Goal: Task Accomplishment & Management: Manage account settings

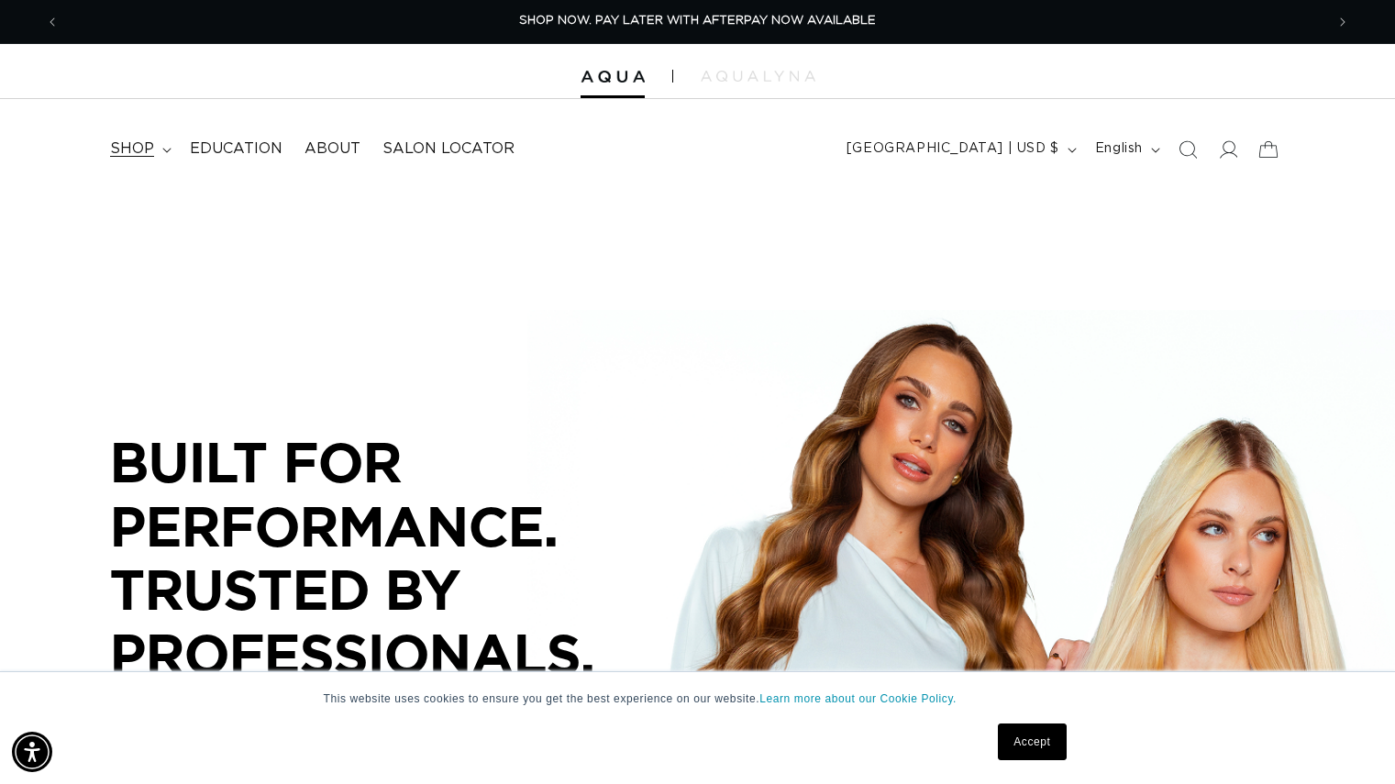
click at [158, 158] on summary "shop" at bounding box center [139, 148] width 80 height 41
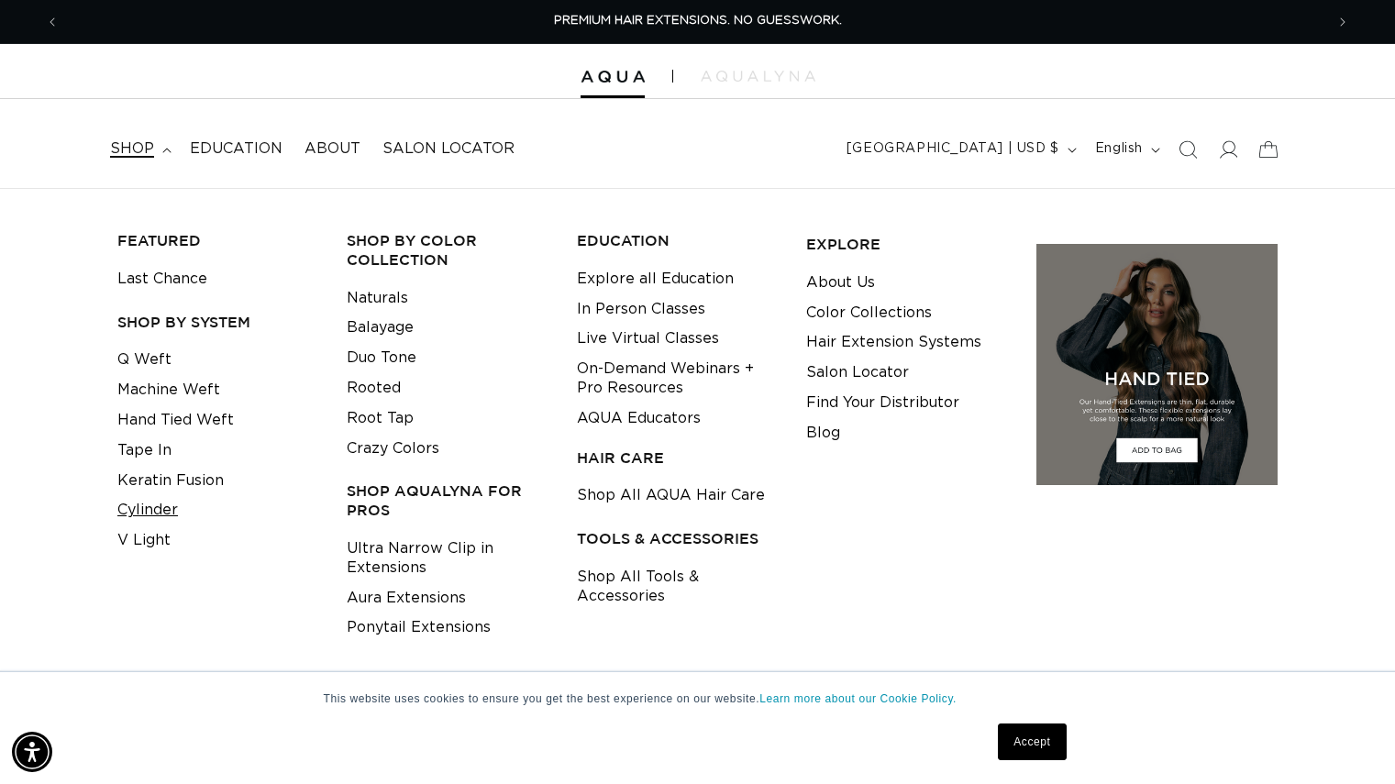
click at [172, 517] on link "Cylinder" at bounding box center [147, 510] width 61 height 30
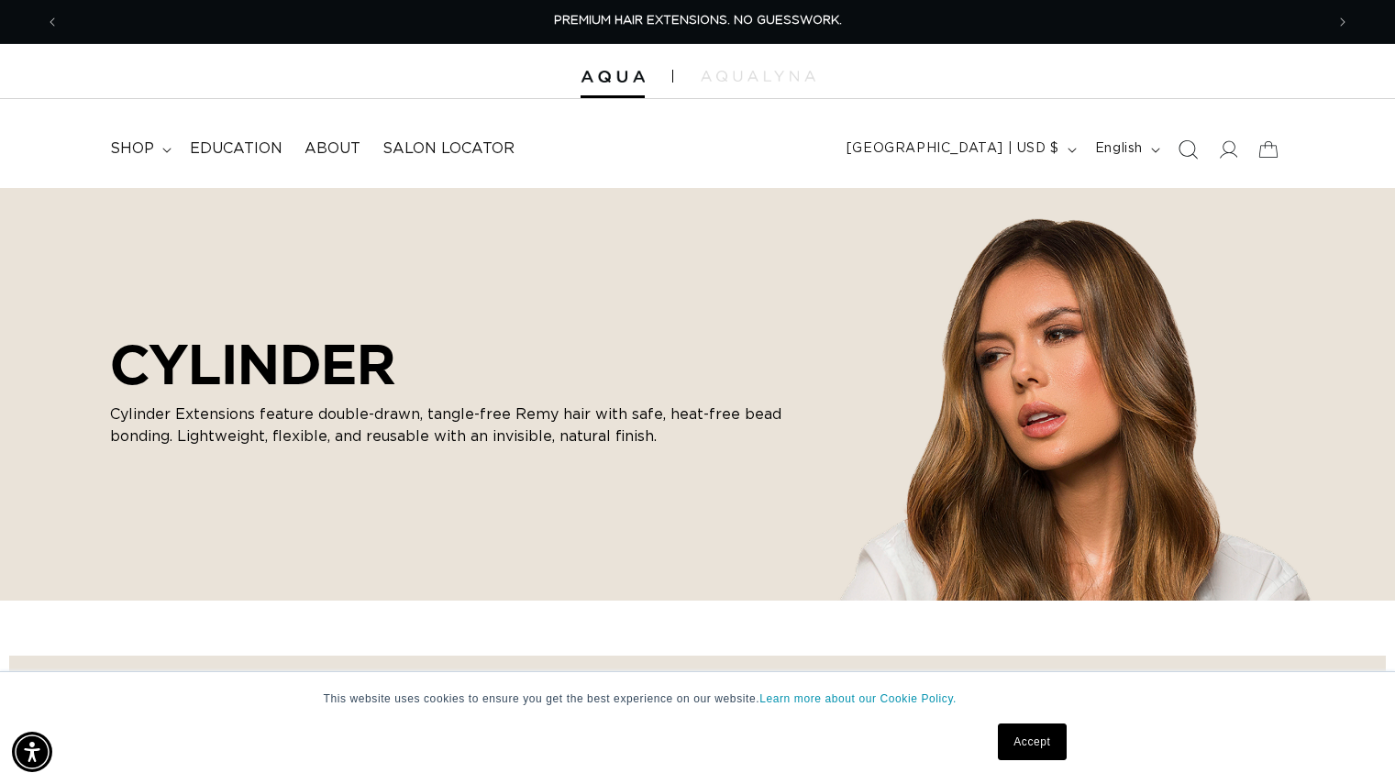
click at [1193, 151] on icon "Search" at bounding box center [1187, 148] width 19 height 19
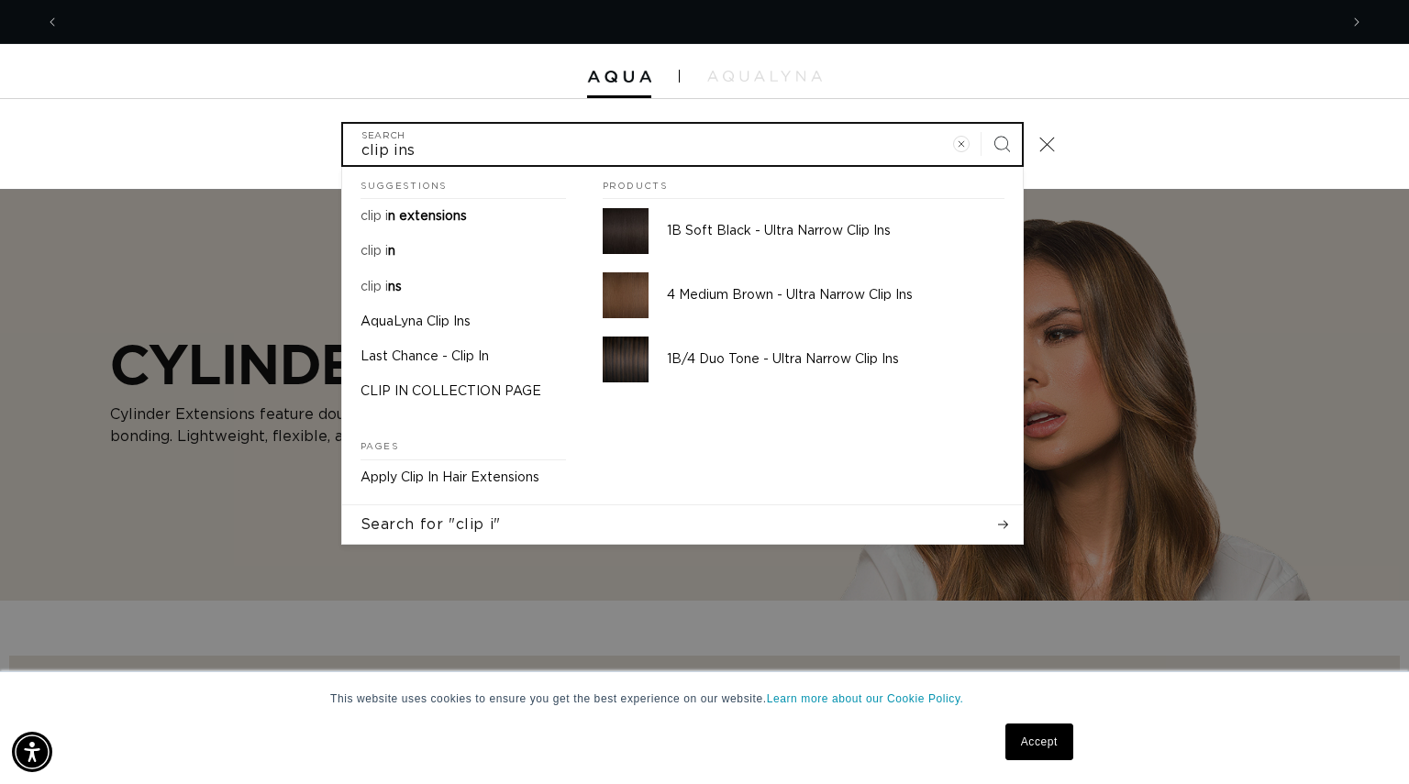
scroll to position [0, 2557]
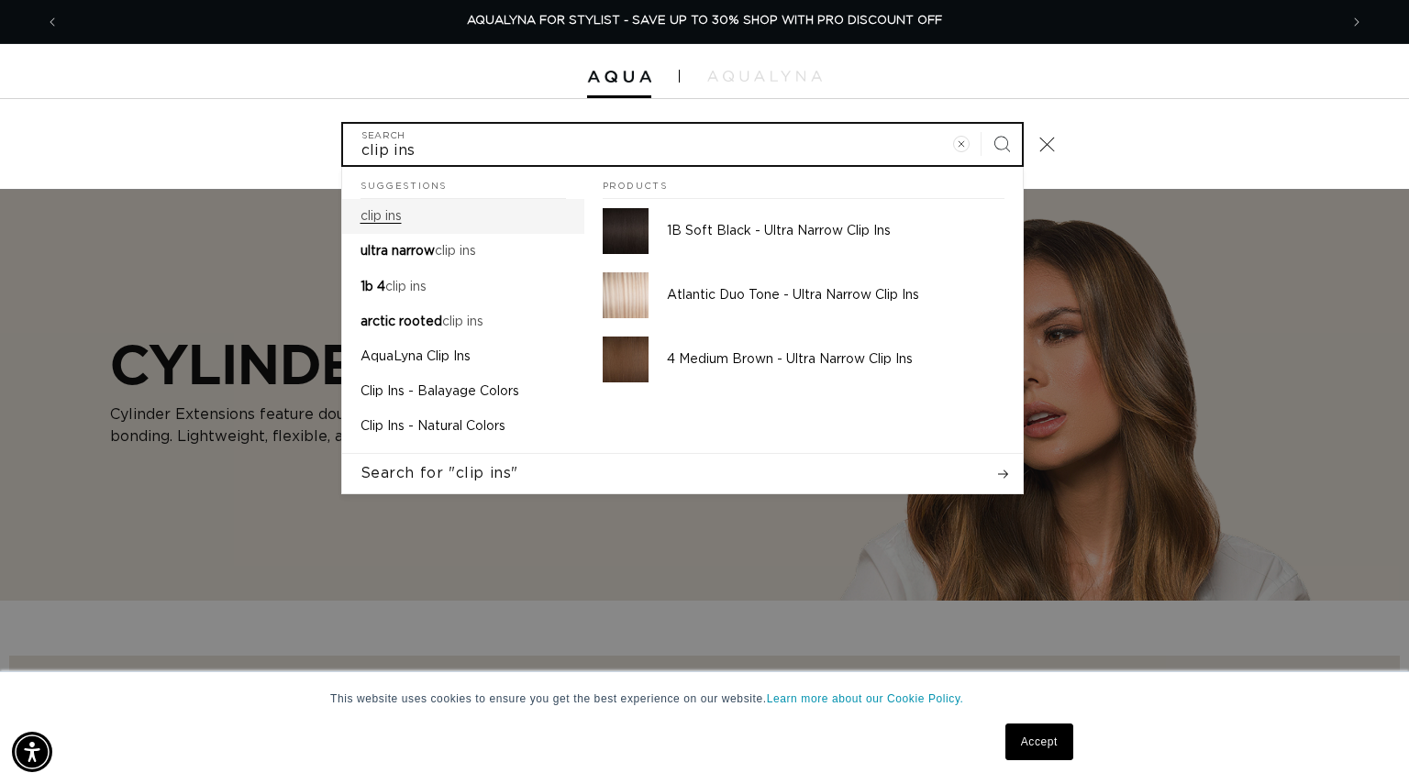
type input "clip ins"
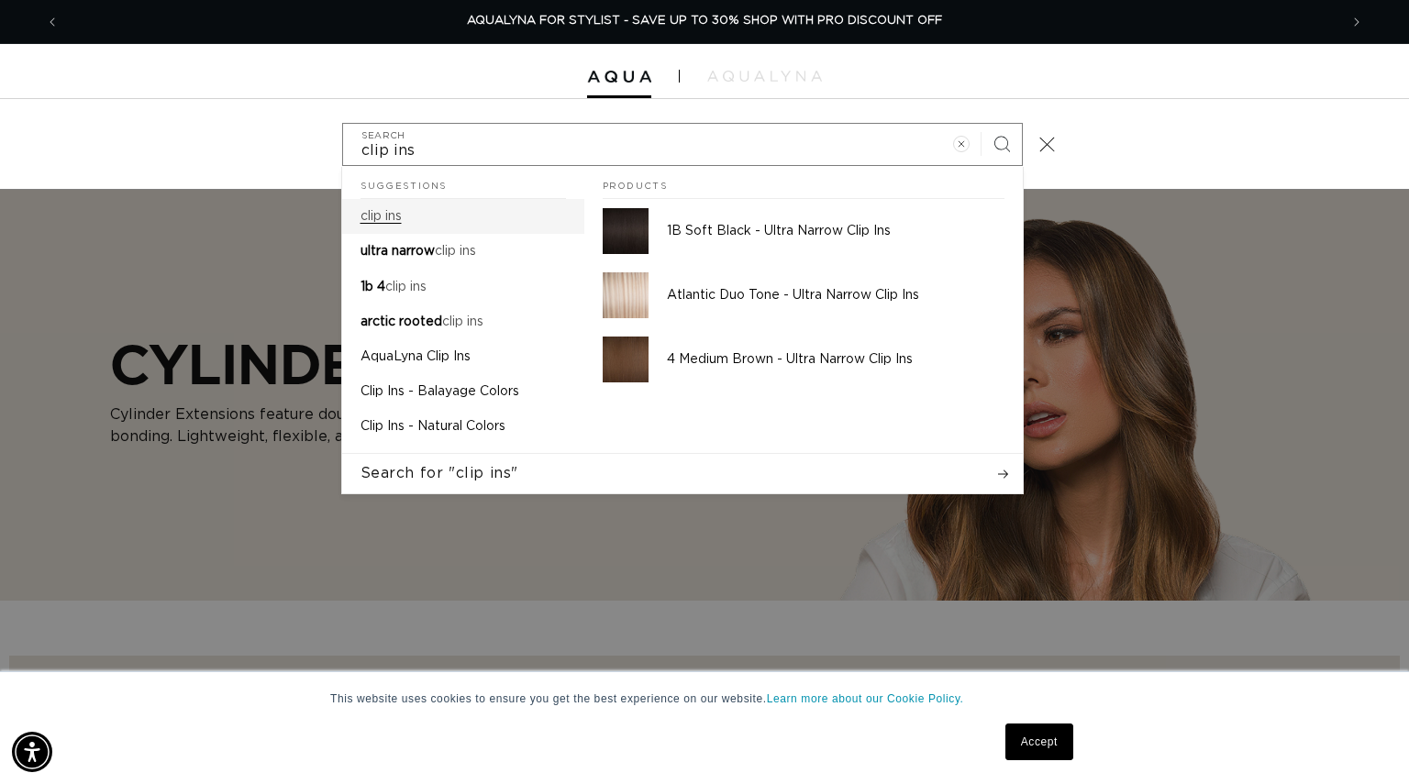
click at [410, 211] on link "clip ins" at bounding box center [463, 216] width 242 height 35
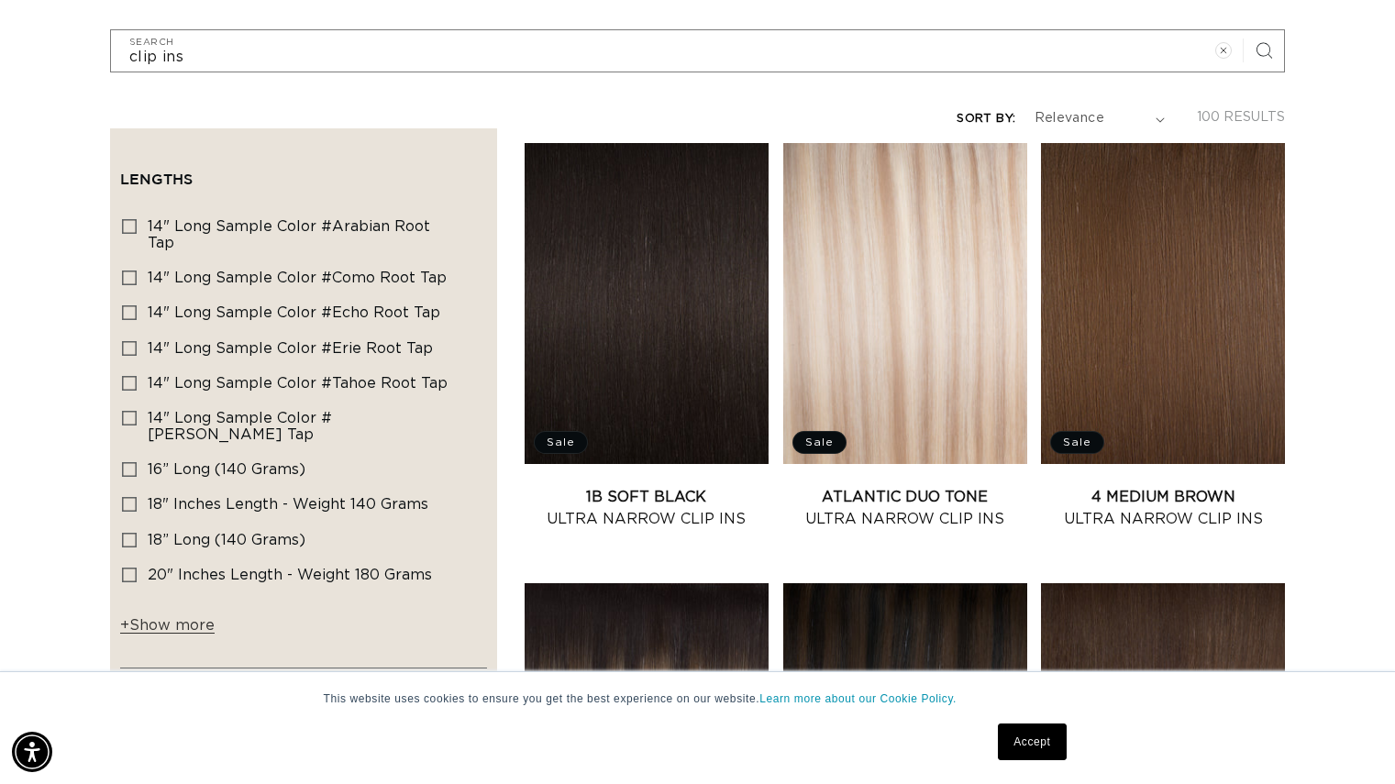
scroll to position [0, 2529]
click at [171, 616] on button "+ Show more - Show less" at bounding box center [170, 630] width 100 height 28
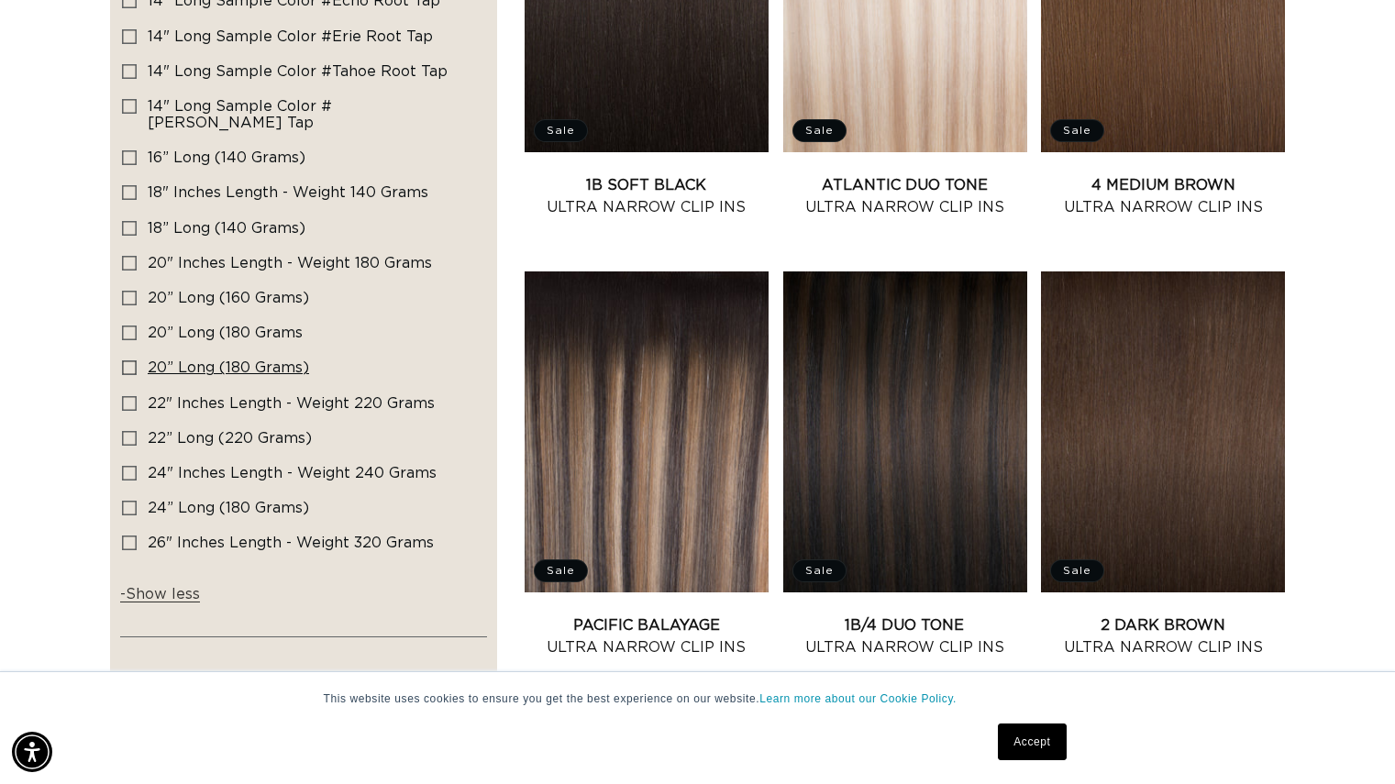
click at [127, 351] on label "20” Long (180 grams) 20” Long (180 grams) (5 products)" at bounding box center [298, 368] width 352 height 35
click at [127, 360] on input "20” Long (180 grams) 20” Long (180 grams) (5 products)" at bounding box center [129, 367] width 15 height 15
checkbox input "true"
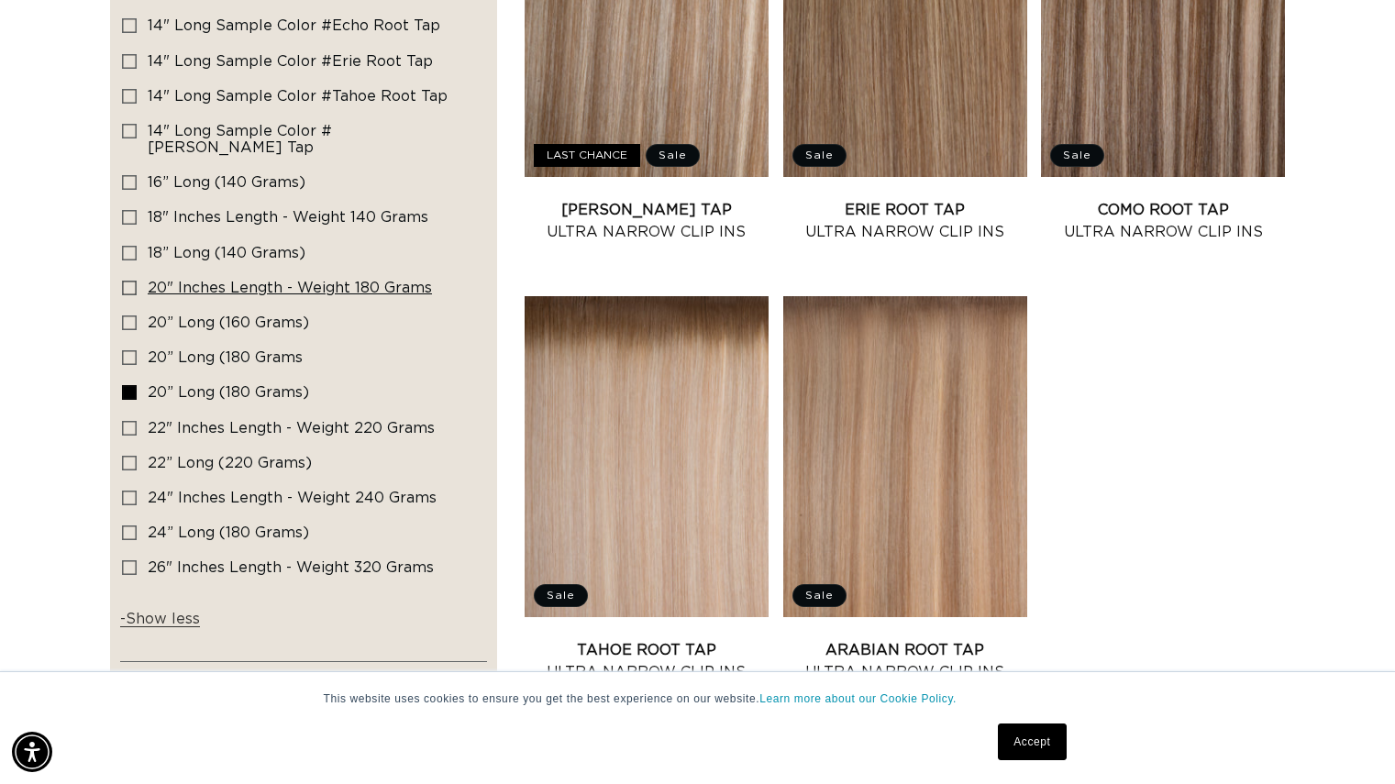
scroll to position [0, 2529]
click at [134, 281] on icon at bounding box center [129, 288] width 15 height 15
click at [134, 281] on input "20" Inches length - Weight 180 grams 20" Inches length - Weight 180 grams (24 p…" at bounding box center [129, 288] width 15 height 15
checkbox input "true"
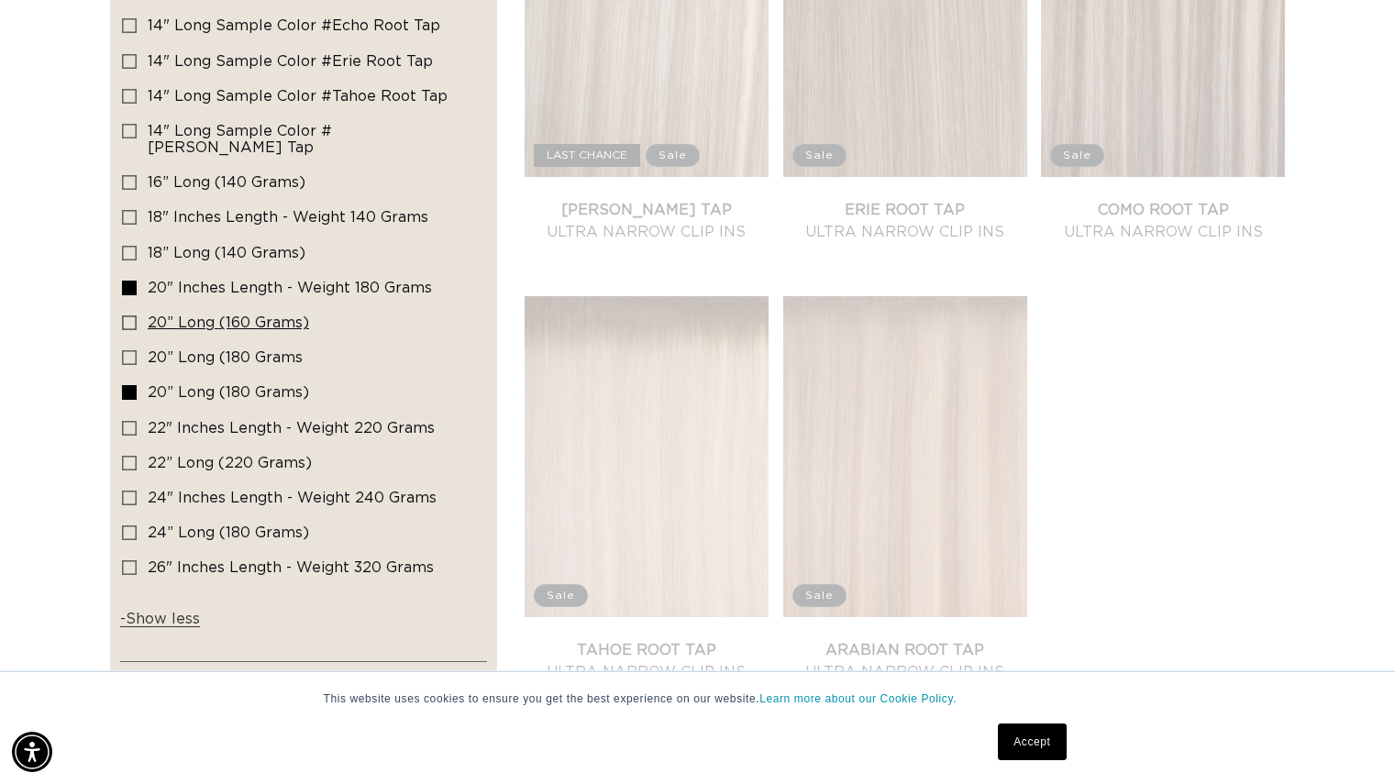
click at [125, 315] on icon at bounding box center [129, 322] width 15 height 15
click at [125, 315] on input "20” Long (160 grams) 20” Long (160 grams) (6 products)" at bounding box center [129, 322] width 15 height 15
checkbox input "true"
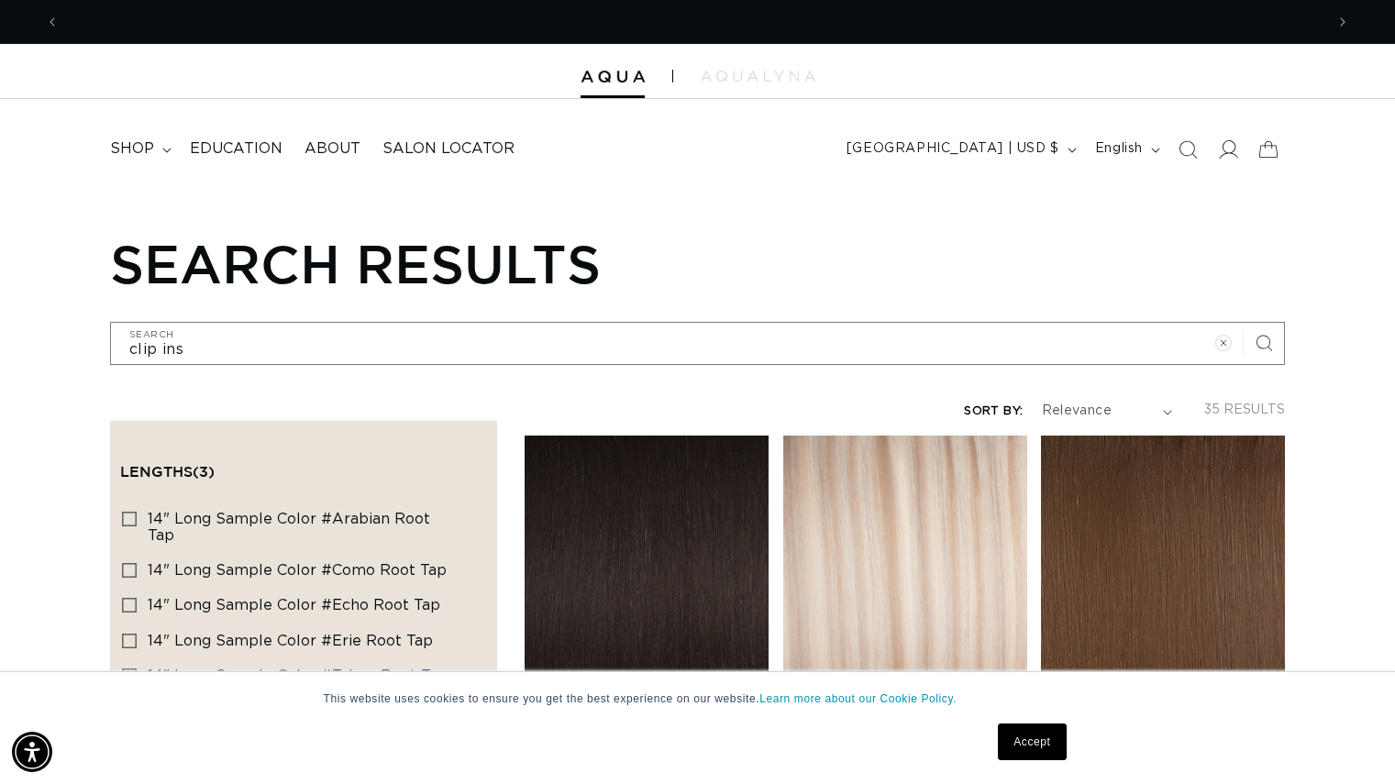
scroll to position [0, 2529]
click at [1237, 144] on icon at bounding box center [1227, 148] width 19 height 19
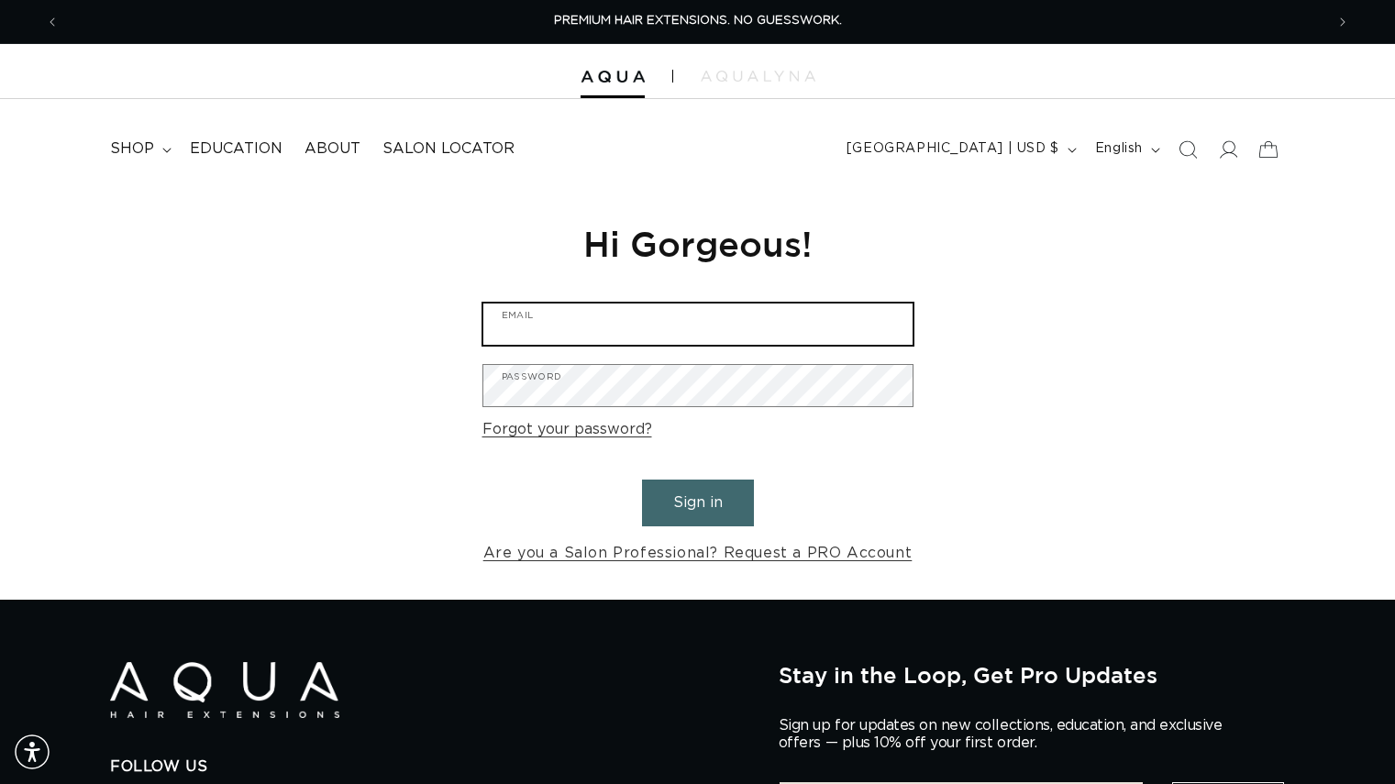
click at [661, 309] on input "Email" at bounding box center [697, 324] width 429 height 41
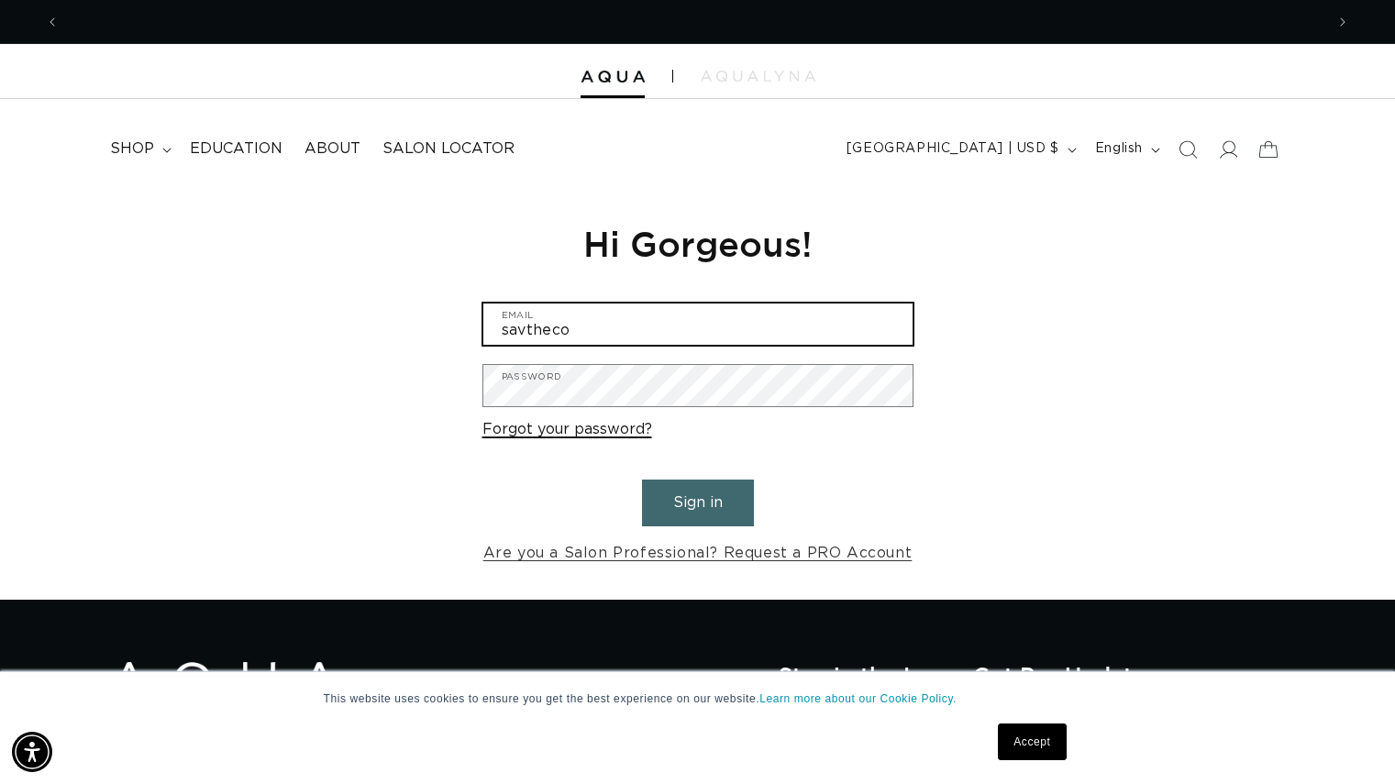
type input "savtheco"
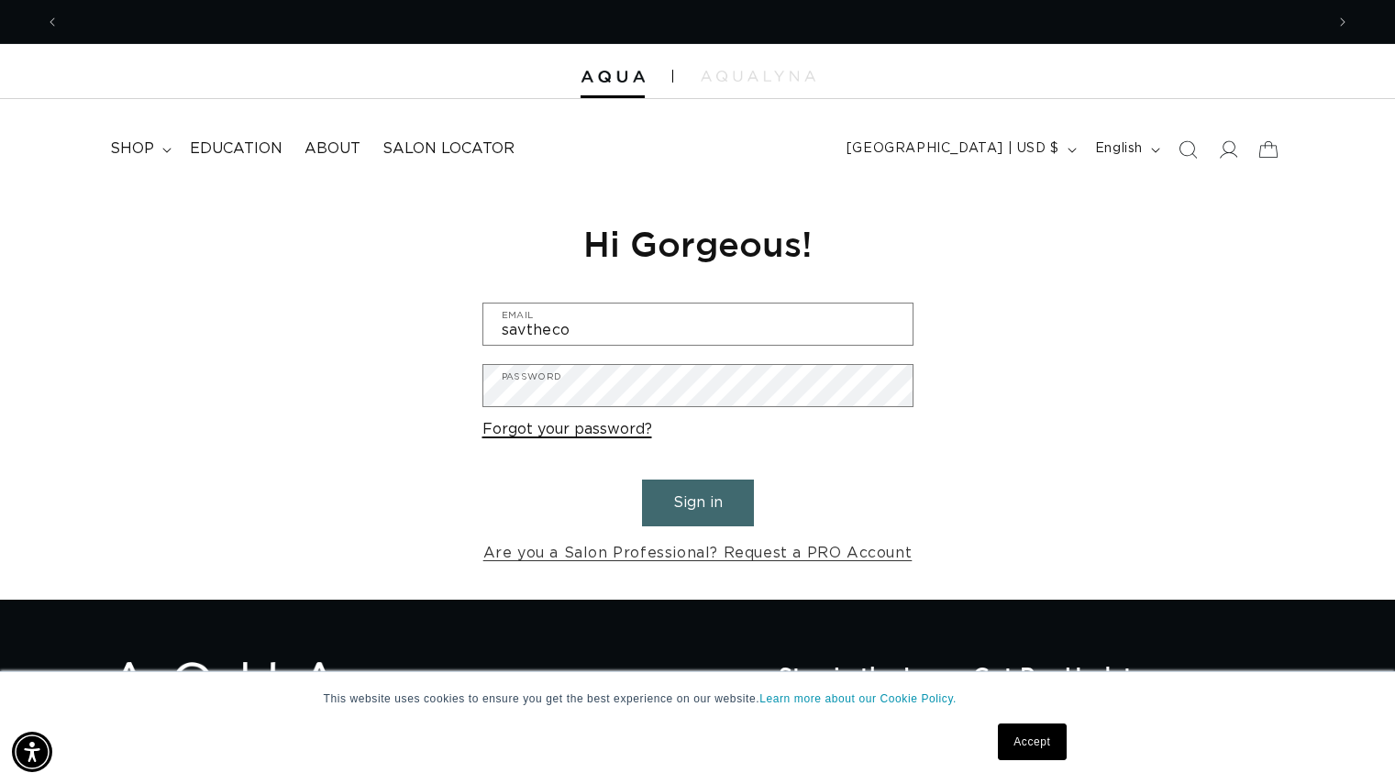
scroll to position [0, 1265]
click at [528, 440] on link "Forgot your password?" at bounding box center [567, 429] width 170 height 27
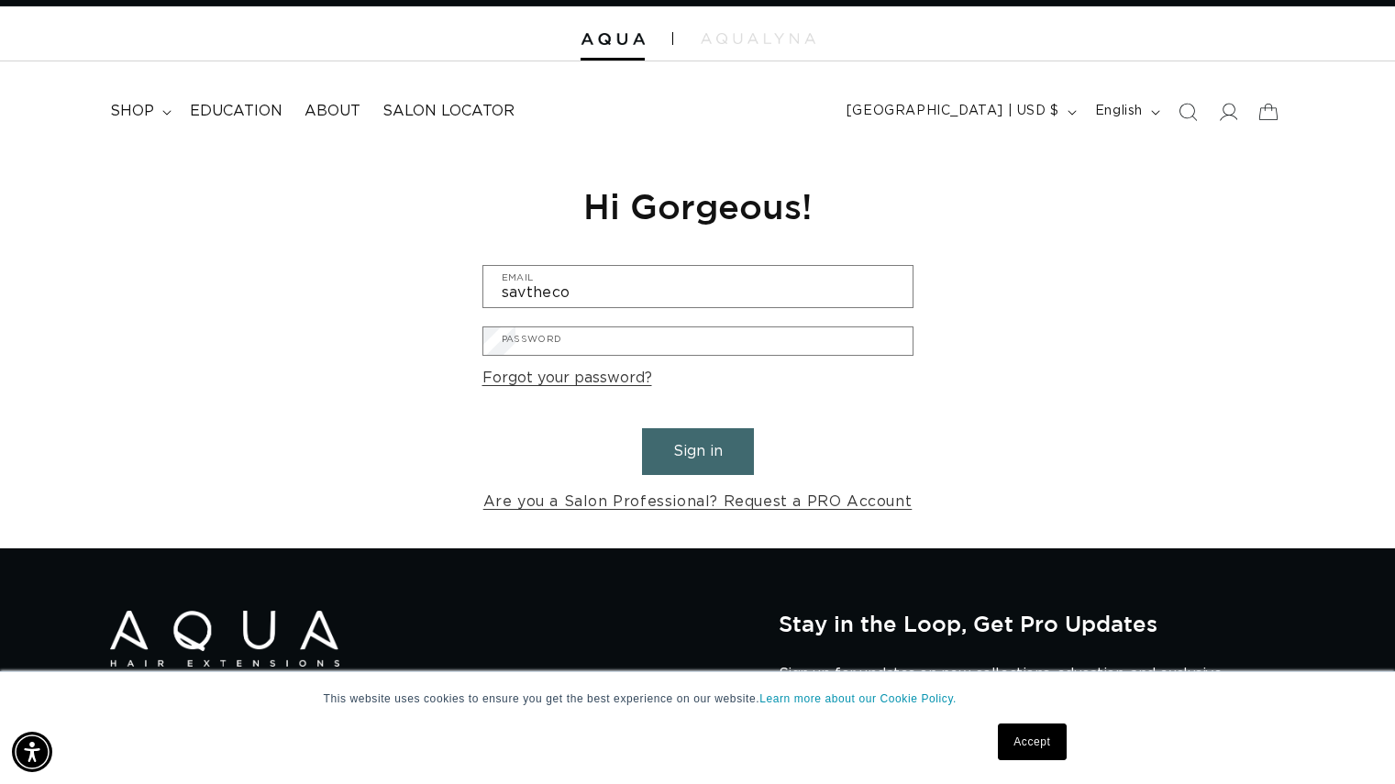
click at [0, 0] on input "Email" at bounding box center [0, 0] width 0 height 0
type input "savthecosmetologist@gmail.com"
click at [0, 0] on button "Submit" at bounding box center [0, 0] width 0 height 0
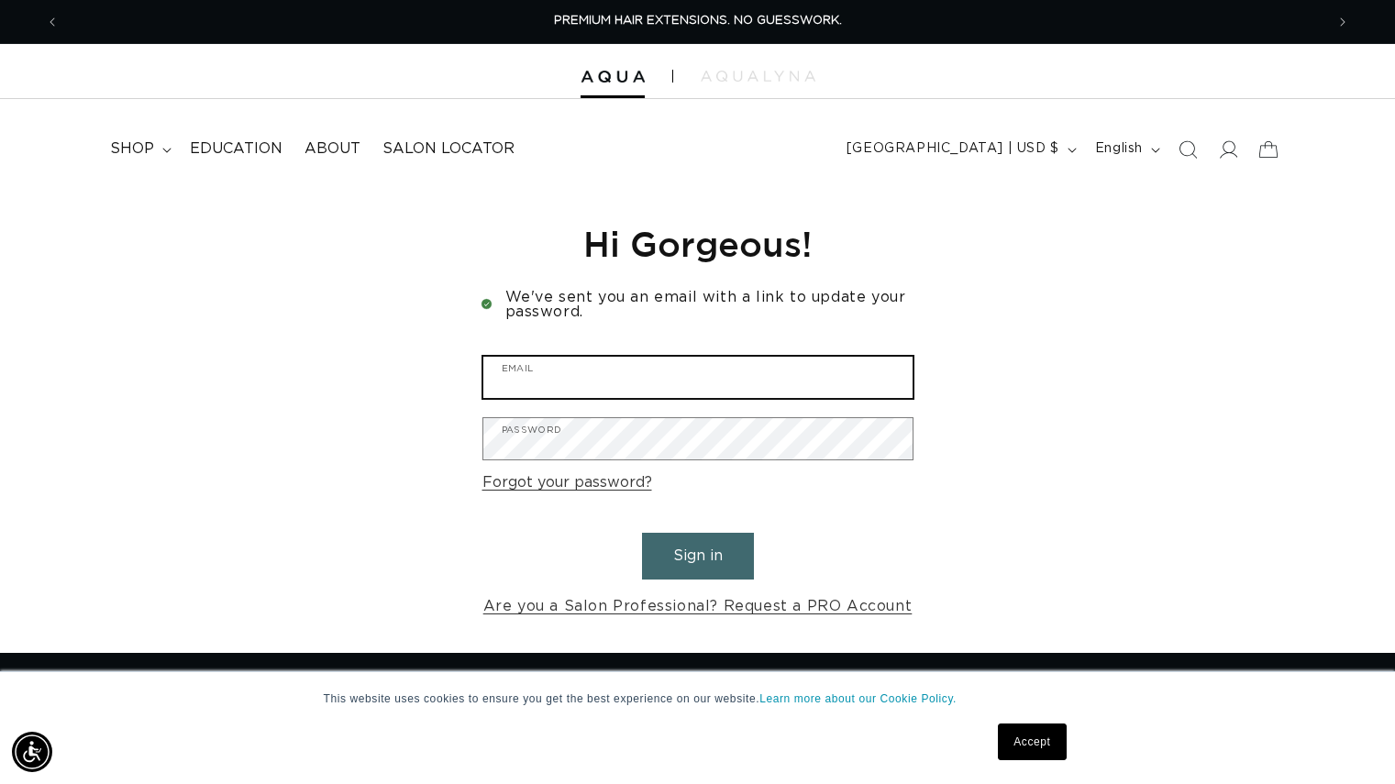
click at [601, 374] on input "Email" at bounding box center [697, 377] width 429 height 41
